Goal: Task Accomplishment & Management: Use online tool/utility

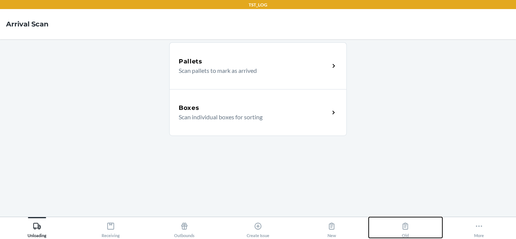
click at [402, 223] on icon at bounding box center [405, 226] width 8 height 8
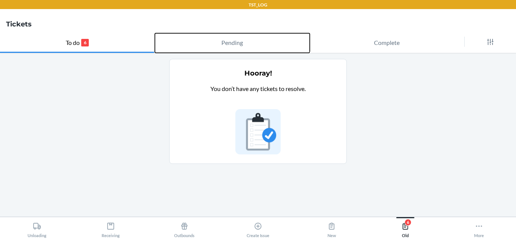
click at [295, 38] on button "Pending" at bounding box center [232, 43] width 155 height 20
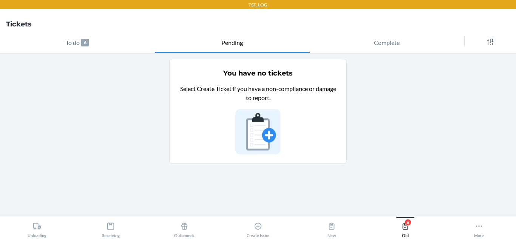
click at [121, 53] on main "You have no tickets Select Create Ticket if you have a non-compliance or damage…" at bounding box center [258, 135] width 516 height 164
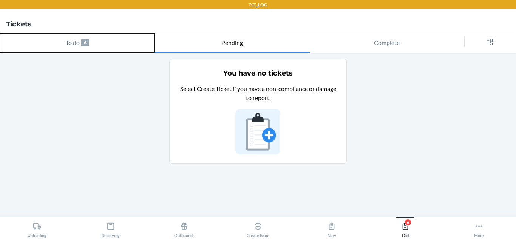
click at [119, 46] on button "To do 6" at bounding box center [77, 43] width 155 height 20
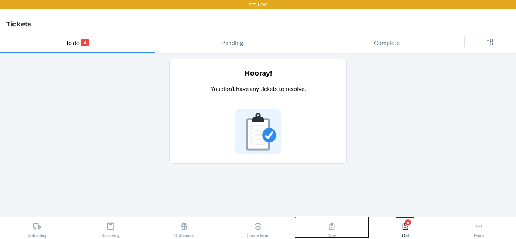
click at [325, 223] on button "New" at bounding box center [332, 227] width 74 height 21
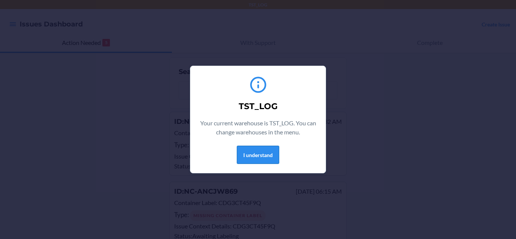
click at [259, 155] on button "I understand" at bounding box center [258, 155] width 42 height 18
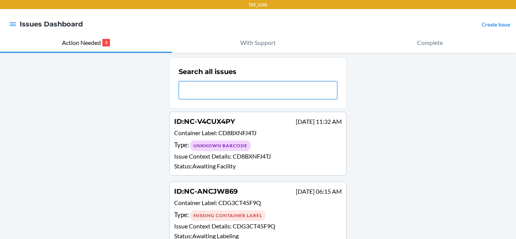
click at [264, 98] on input "text" at bounding box center [258, 90] width 159 height 18
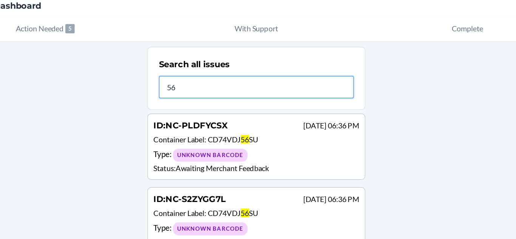
type input "5"
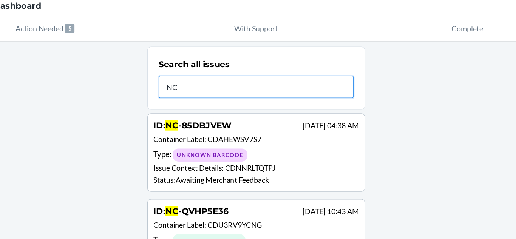
scroll to position [1, 0]
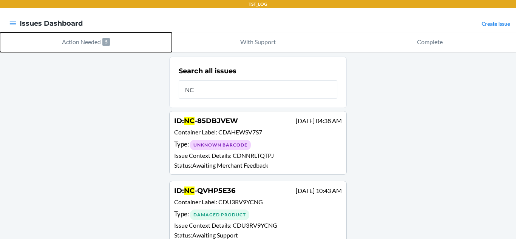
click at [100, 45] on button "Action Needed 5" at bounding box center [86, 42] width 172 height 20
click at [100, 44] on p "Action Needed" at bounding box center [81, 41] width 39 height 9
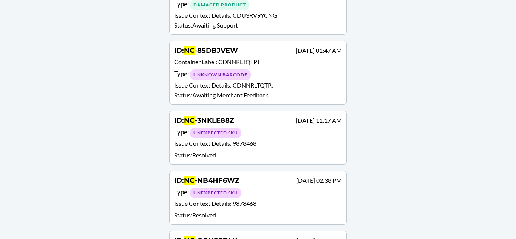
scroll to position [0, 0]
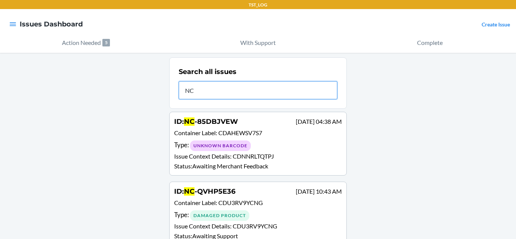
click at [279, 90] on input "NC" at bounding box center [258, 90] width 159 height 18
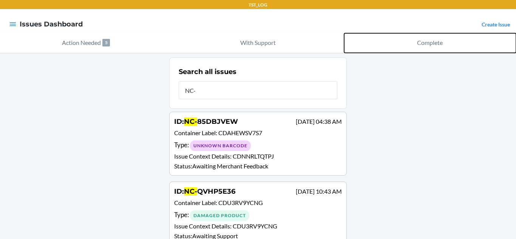
drag, startPoint x: 411, startPoint y: 41, endPoint x: 381, endPoint y: 34, distance: 31.1
click at [381, 34] on button "Complete" at bounding box center [430, 43] width 172 height 20
click at [357, 40] on button "Complete" at bounding box center [430, 43] width 172 height 20
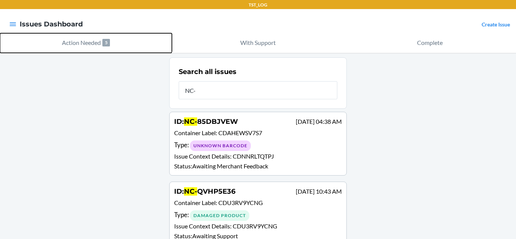
click at [111, 46] on button "Action Needed 5" at bounding box center [86, 43] width 172 height 20
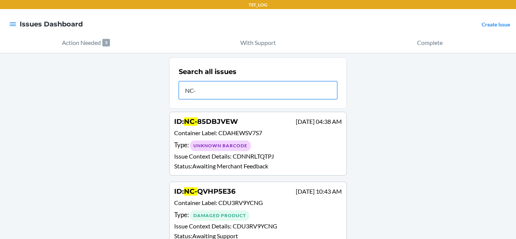
click at [240, 89] on input "NC-" at bounding box center [258, 90] width 159 height 18
type input "N"
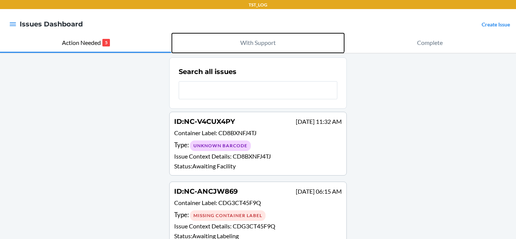
click at [234, 43] on button "With Support" at bounding box center [258, 43] width 172 height 20
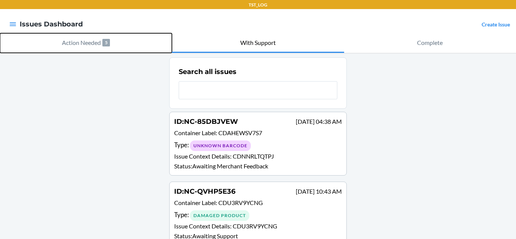
click at [116, 40] on button "Action Needed 5" at bounding box center [86, 43] width 172 height 20
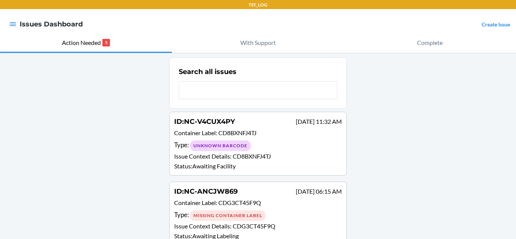
click at [6, 21] on div at bounding box center [13, 24] width 14 height 16
click at [11, 22] on icon "button" at bounding box center [13, 24] width 8 height 8
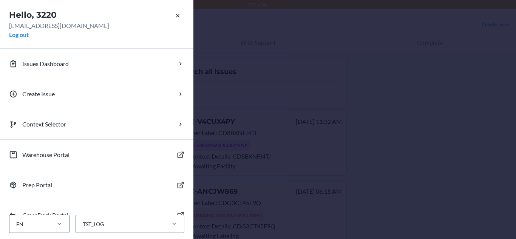
click at [254, 109] on div "Hello, 3220 3220@flexport.com Log out Issues Dashboard Create Issue Context Sel…" at bounding box center [258, 119] width 516 height 239
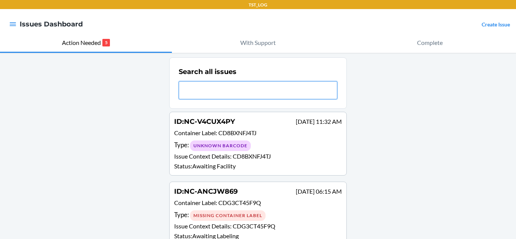
click at [253, 93] on input "text" at bounding box center [258, 90] width 159 height 18
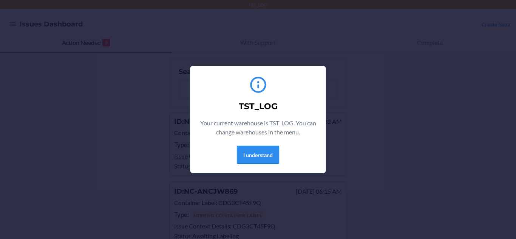
drag, startPoint x: 261, startPoint y: 153, endPoint x: 246, endPoint y: 157, distance: 15.6
drag, startPoint x: 246, startPoint y: 157, endPoint x: 242, endPoint y: 158, distance: 3.8
click at [242, 158] on button "I understand" at bounding box center [258, 155] width 42 height 18
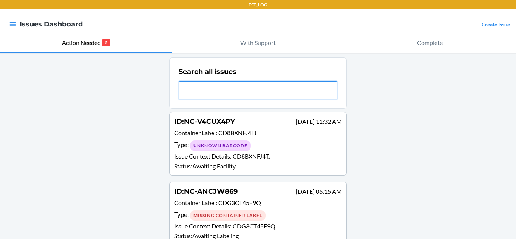
click at [236, 91] on input "text" at bounding box center [258, 90] width 159 height 18
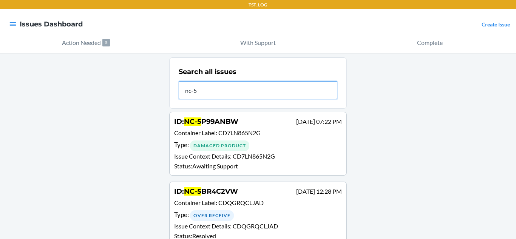
scroll to position [0, 0]
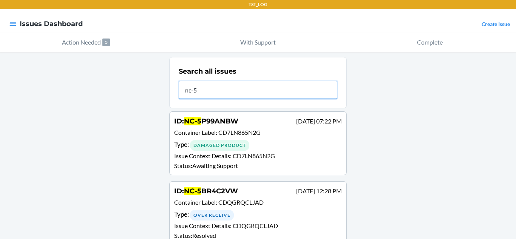
type input "nc-5"
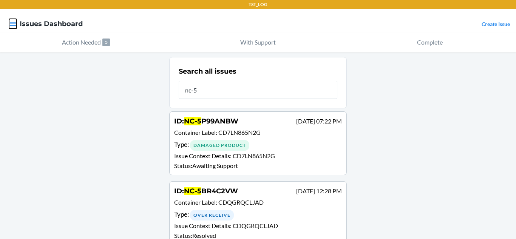
click at [14, 22] on icon "button" at bounding box center [13, 24] width 6 height 4
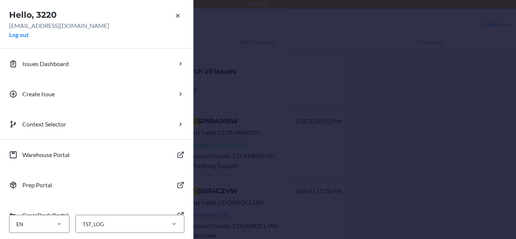
click at [214, 100] on div "Hello, 3220 3220@flexport.com Log out Issues Dashboard Create Issue Context Sel…" at bounding box center [258, 119] width 516 height 239
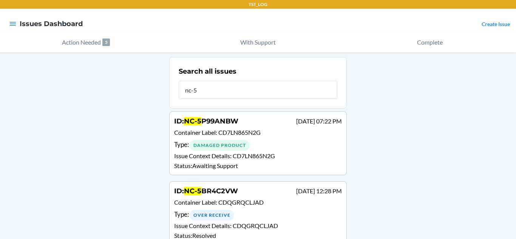
click at [63, 27] on h4 "Issues Dashboard" at bounding box center [51, 24] width 63 height 10
click at [12, 23] on icon "button" at bounding box center [13, 24] width 8 height 8
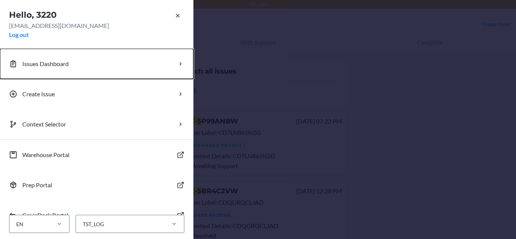
click at [115, 57] on button "Issues Dashboard" at bounding box center [96, 64] width 193 height 30
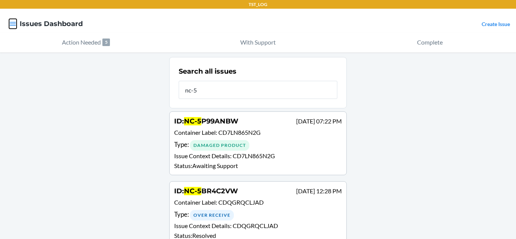
click at [9, 21] on icon "button" at bounding box center [13, 24] width 8 height 8
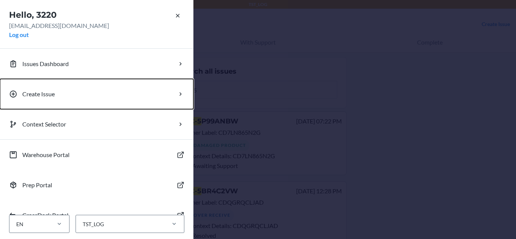
click at [100, 95] on button "Create Issue" at bounding box center [96, 94] width 193 height 30
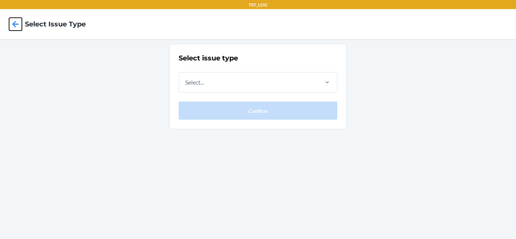
click at [12, 30] on icon at bounding box center [15, 24] width 13 height 13
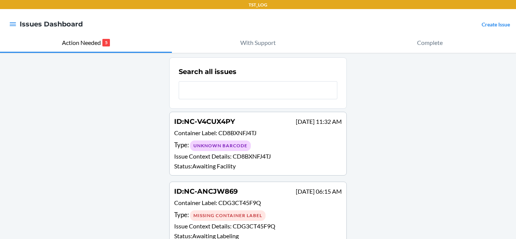
click at [198, 76] on h2 "Search all issues" at bounding box center [208, 72] width 58 height 10
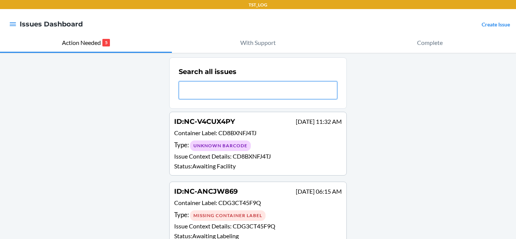
drag, startPoint x: 218, startPoint y: 99, endPoint x: 207, endPoint y: 94, distance: 12.2
click at [207, 94] on input "text" at bounding box center [258, 90] width 159 height 18
click at [232, 90] on input "text" at bounding box center [258, 90] width 159 height 18
paste input "NC-56J9GZRC"
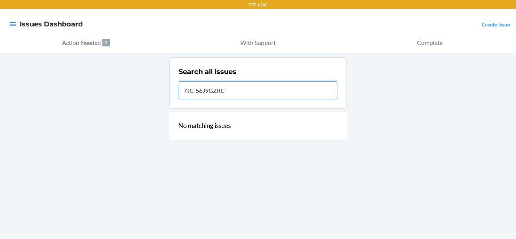
click at [277, 90] on input "NC-56J9GZRC" at bounding box center [258, 90] width 159 height 18
type input "N"
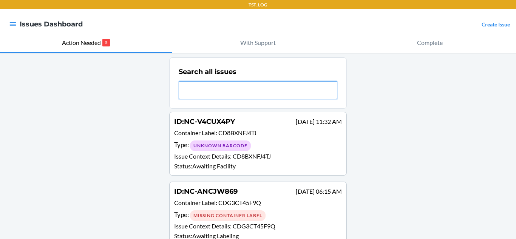
click at [277, 90] on input "text" at bounding box center [258, 90] width 159 height 18
paste input "NC-56J9GZRC"
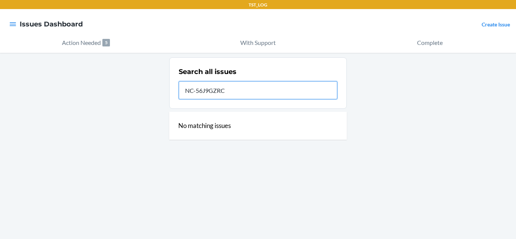
type input "NC-56J9GZRC"
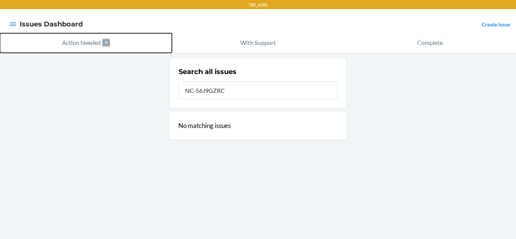
click at [76, 48] on button "Action Needed 5" at bounding box center [86, 43] width 172 height 20
click at [84, 41] on p "Action Needed" at bounding box center [81, 42] width 39 height 9
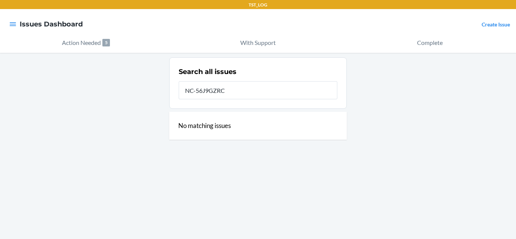
click at [5, 24] on nav "Issues Dashboard Create Issue" at bounding box center [258, 24] width 516 height 30
click at [8, 23] on div at bounding box center [13, 24] width 14 height 16
click at [19, 19] on div at bounding box center [13, 24] width 14 height 16
click at [9, 24] on icon "button" at bounding box center [13, 24] width 8 height 8
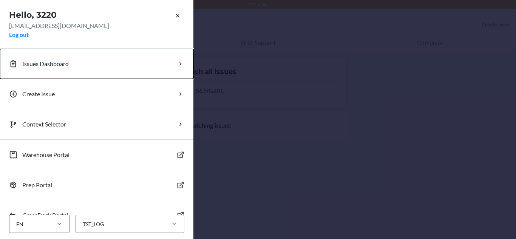
click at [143, 60] on button "Issues Dashboard" at bounding box center [96, 64] width 193 height 30
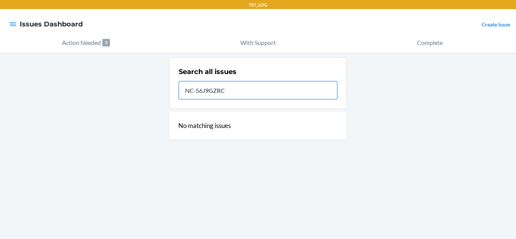
click at [217, 88] on input "NC-56J9GZRC" at bounding box center [258, 90] width 159 height 18
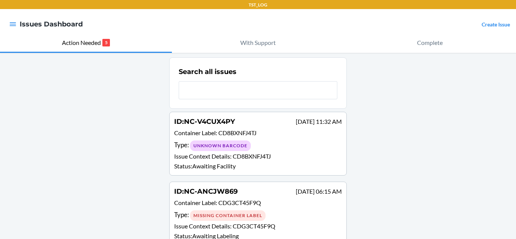
click at [11, 25] on icon "button" at bounding box center [13, 24] width 8 height 8
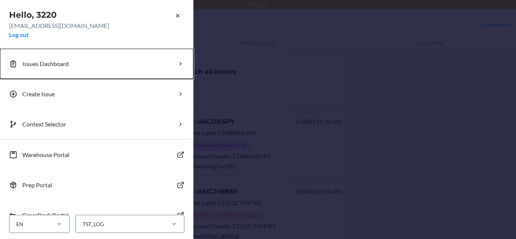
click at [138, 62] on button "Issues Dashboard" at bounding box center [96, 64] width 193 height 30
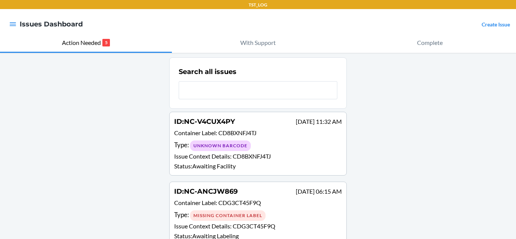
click at [9, 21] on div at bounding box center [13, 24] width 14 height 16
click at [11, 21] on icon "button" at bounding box center [13, 24] width 8 height 8
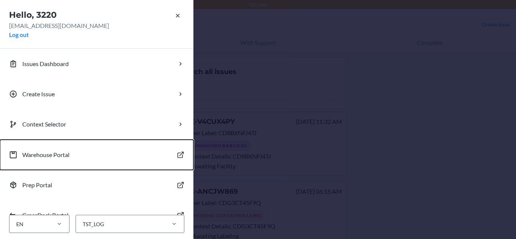
click at [119, 156] on button "Warehouse Portal" at bounding box center [96, 155] width 193 height 30
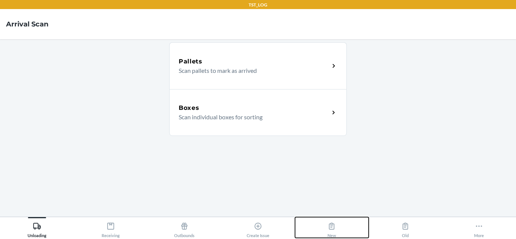
click at [321, 219] on button "New" at bounding box center [332, 227] width 74 height 21
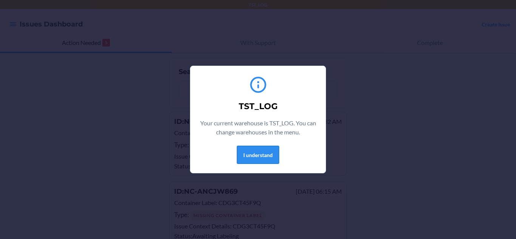
click at [250, 153] on button "I understand" at bounding box center [258, 155] width 42 height 18
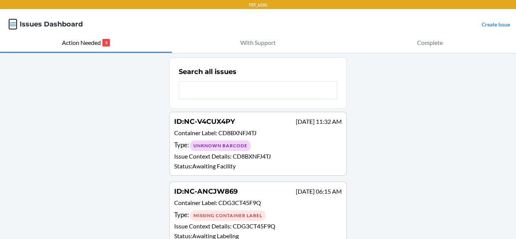
click at [14, 28] on button "button" at bounding box center [13, 24] width 8 height 10
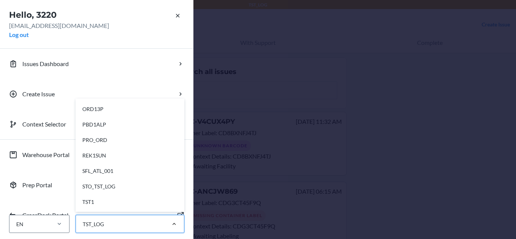
scroll to position [253, 0]
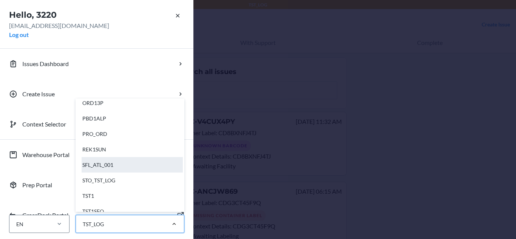
click at [135, 168] on div "SFL_ATL_001" at bounding box center [132, 164] width 101 height 15
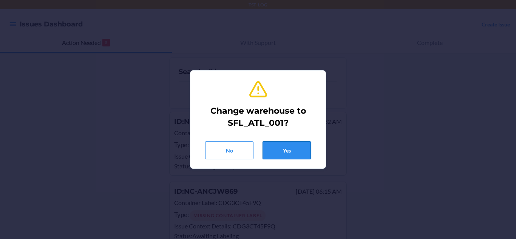
click at [276, 151] on button "Yes" at bounding box center [287, 150] width 48 height 18
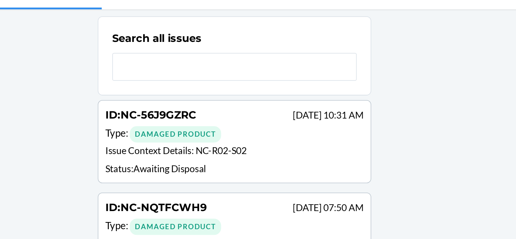
click at [303, 129] on div "Type : Damaged Product" at bounding box center [258, 133] width 168 height 11
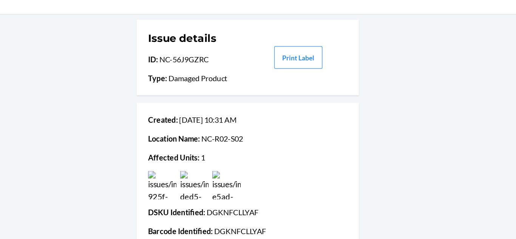
scroll to position [86, 0]
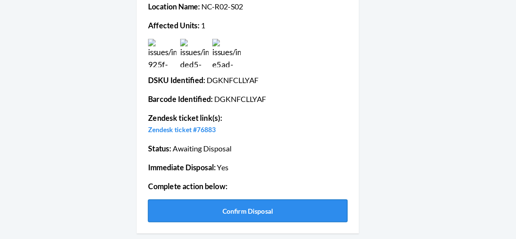
click at [238, 213] on button "Confirm Disposal" at bounding box center [257, 216] width 159 height 18
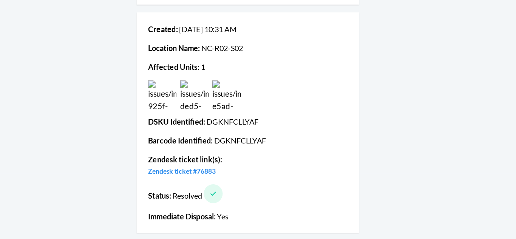
scroll to position [0, 0]
